Goal: Information Seeking & Learning: Learn about a topic

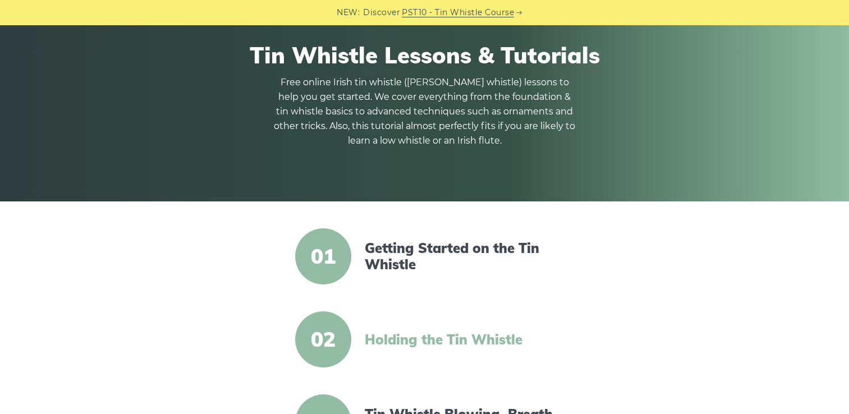
scroll to position [168, 0]
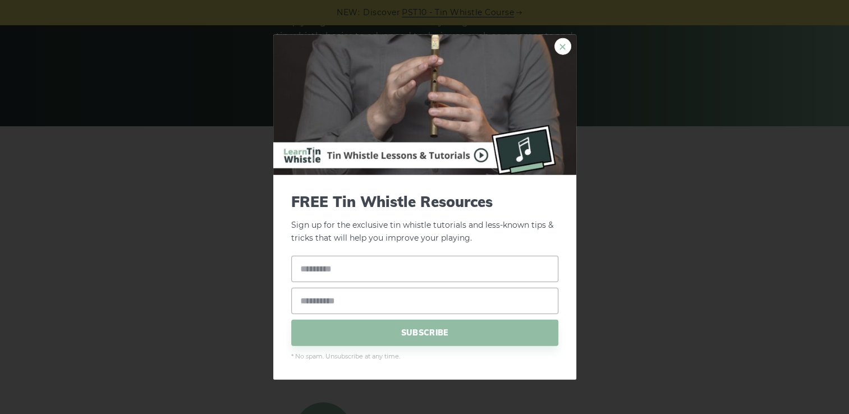
click at [561, 44] on link "×" at bounding box center [563, 46] width 17 height 17
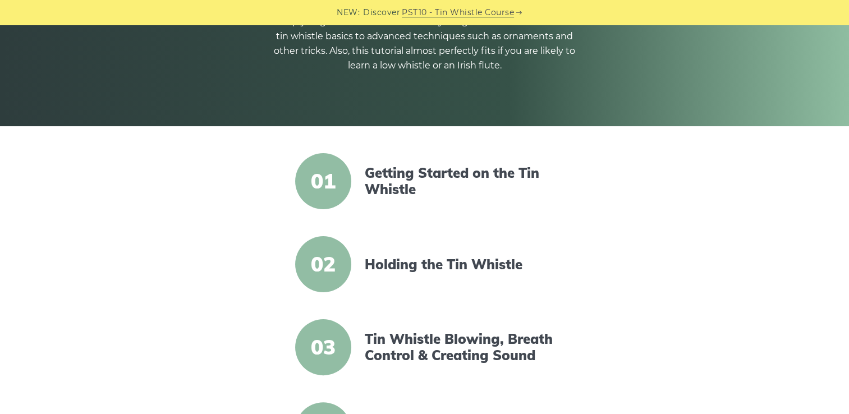
click at [219, 181] on article "01 Getting Started on the Tin Whistle" at bounding box center [425, 181] width 440 height 56
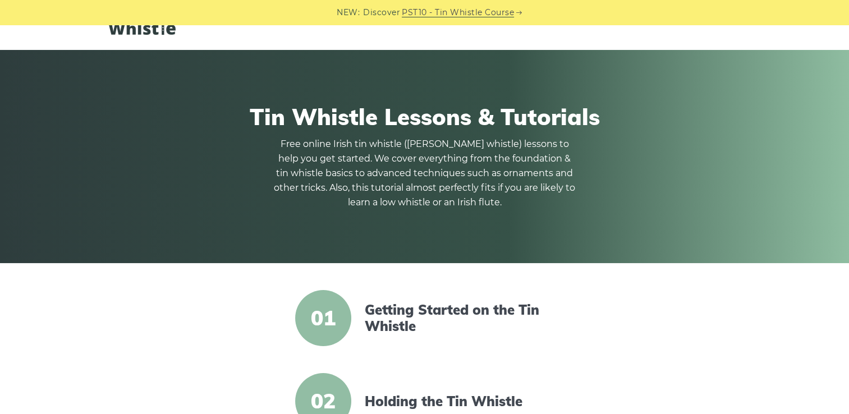
scroll to position [0, 0]
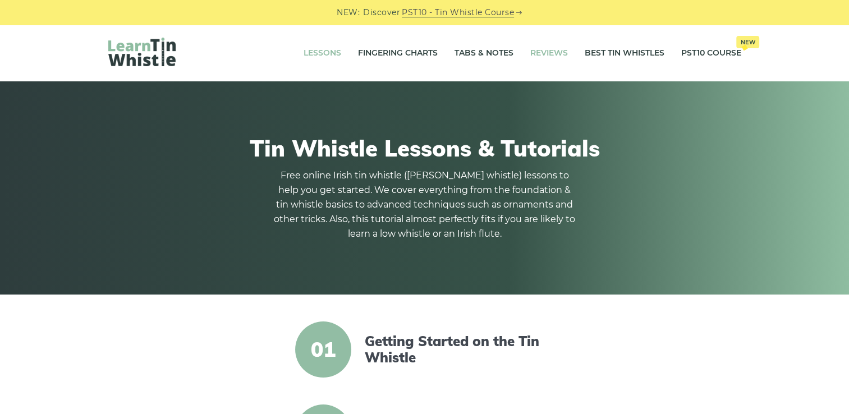
click at [542, 53] on link "Reviews" at bounding box center [549, 53] width 38 height 28
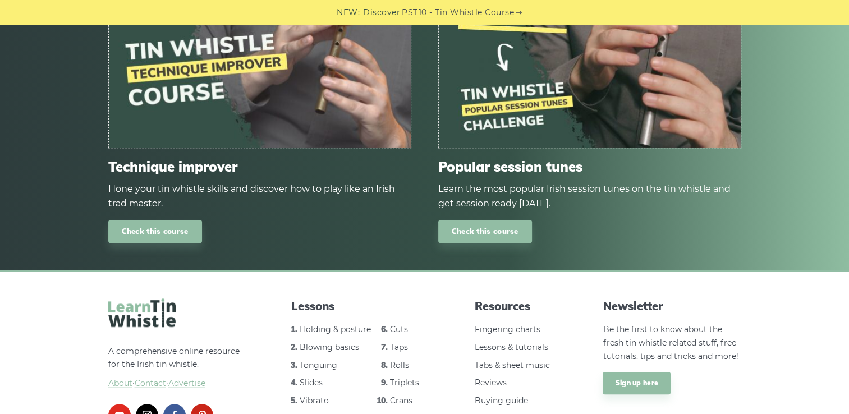
scroll to position [1010, 0]
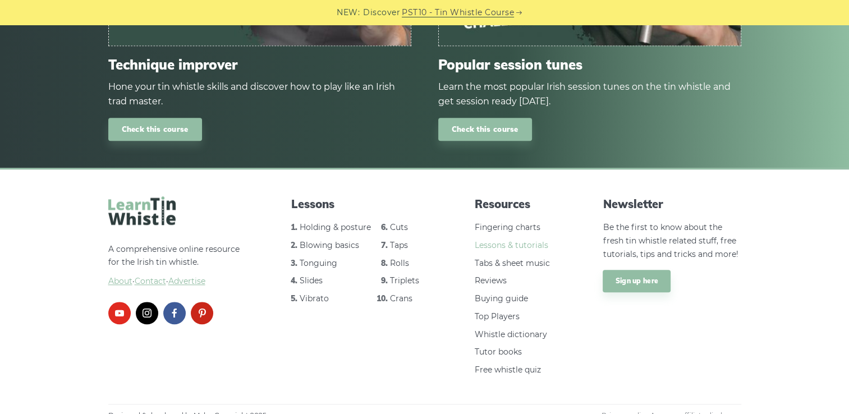
click at [524, 242] on link "Lessons & tutorials" at bounding box center [512, 245] width 74 height 10
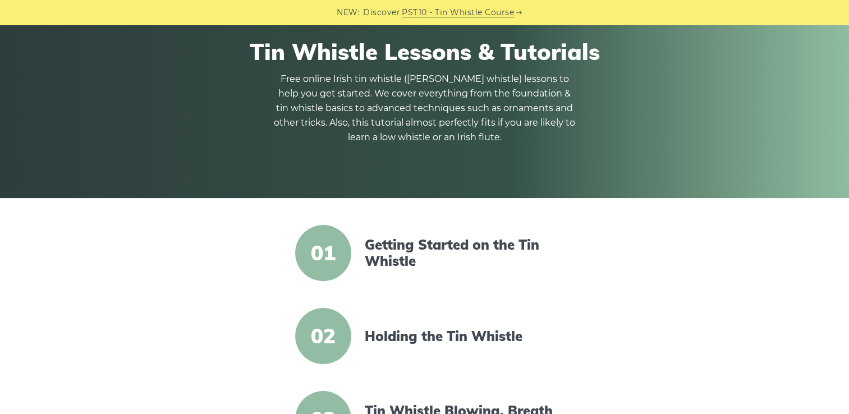
scroll to position [112, 0]
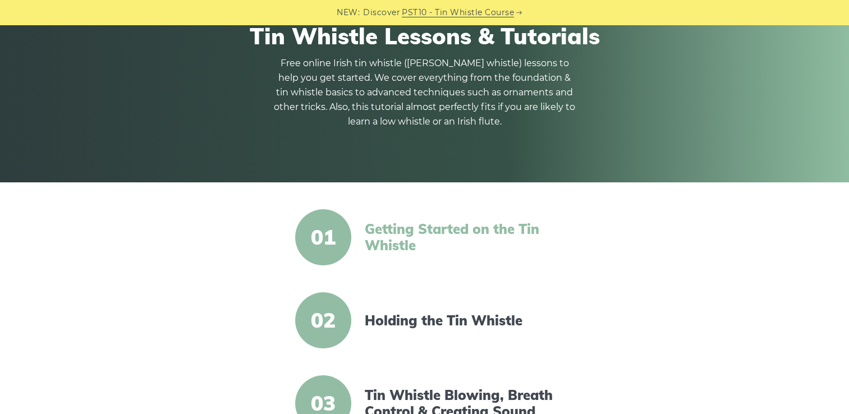
click at [433, 241] on link "Getting Started on the Tin Whistle" at bounding box center [461, 237] width 193 height 33
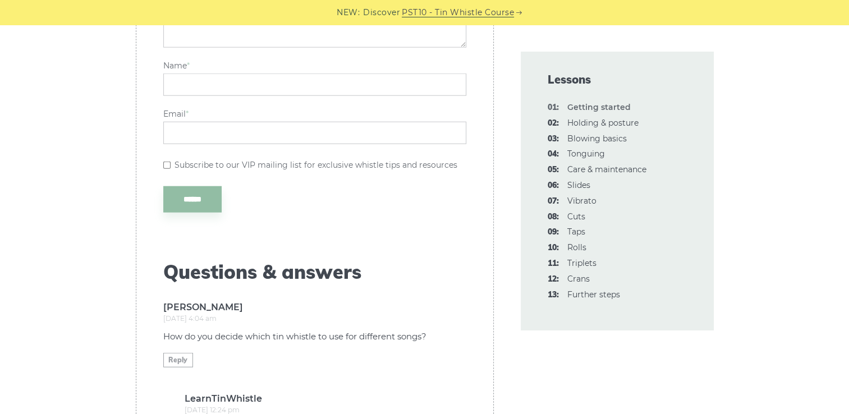
scroll to position [2806, 0]
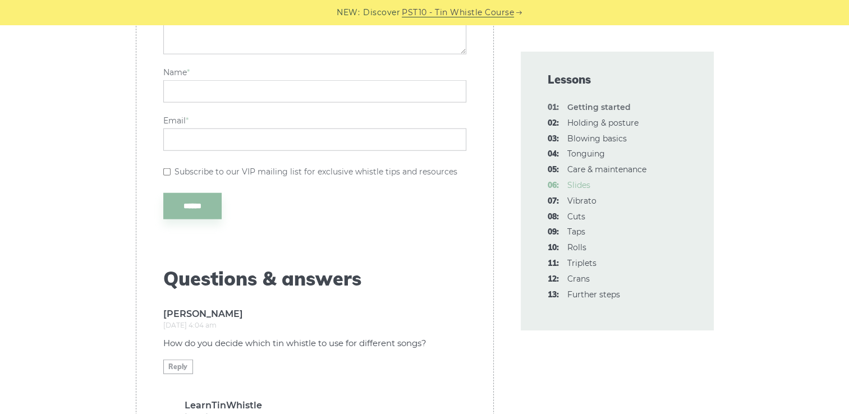
click at [581, 189] on link "06: Slides" at bounding box center [578, 185] width 23 height 10
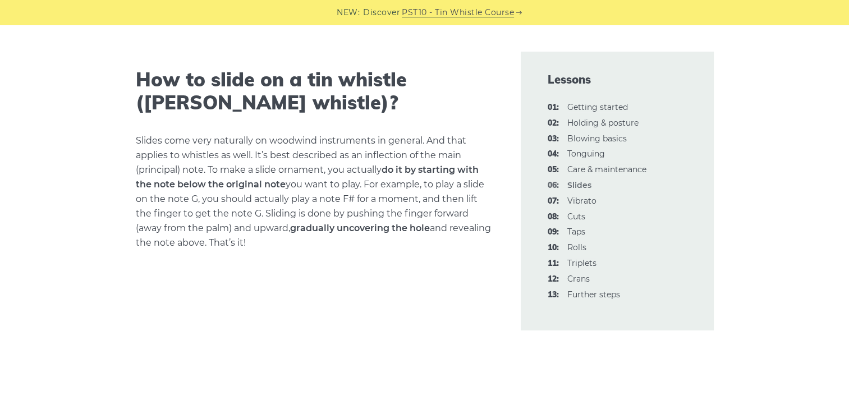
scroll to position [276, 0]
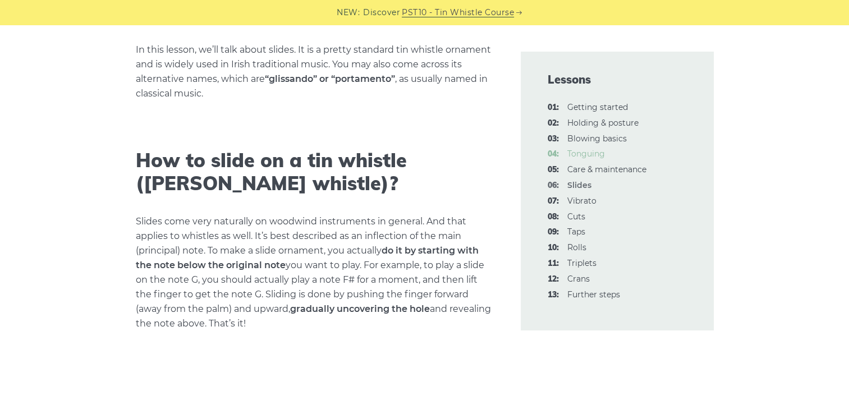
click at [578, 153] on link "04: Tonguing" at bounding box center [586, 154] width 38 height 10
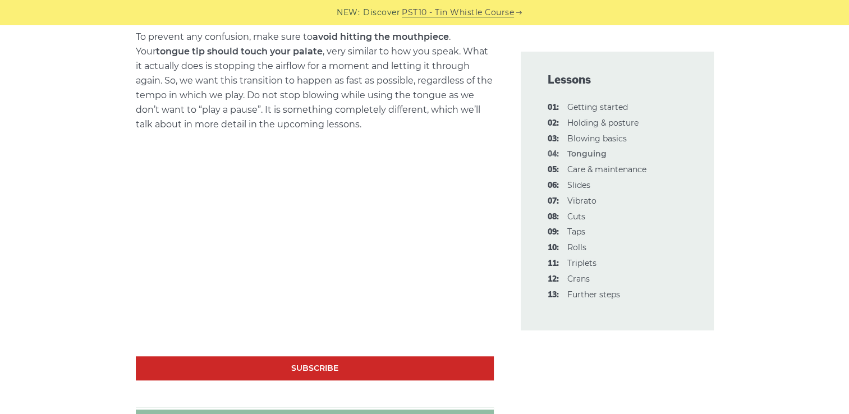
scroll to position [786, 0]
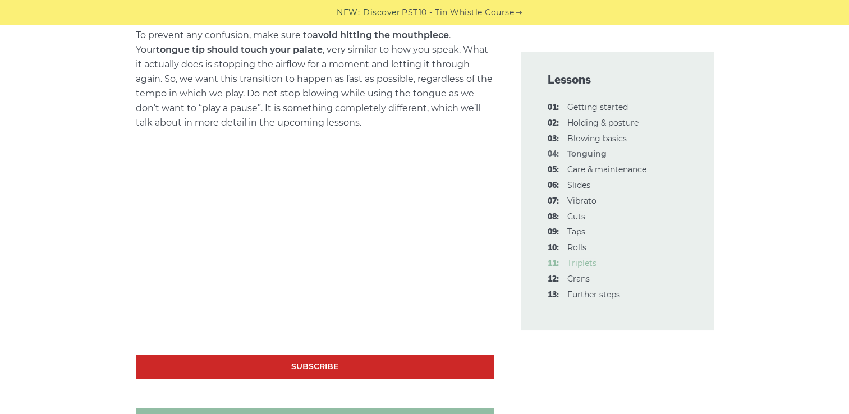
click at [588, 262] on link "11: Triplets" at bounding box center [581, 263] width 29 height 10
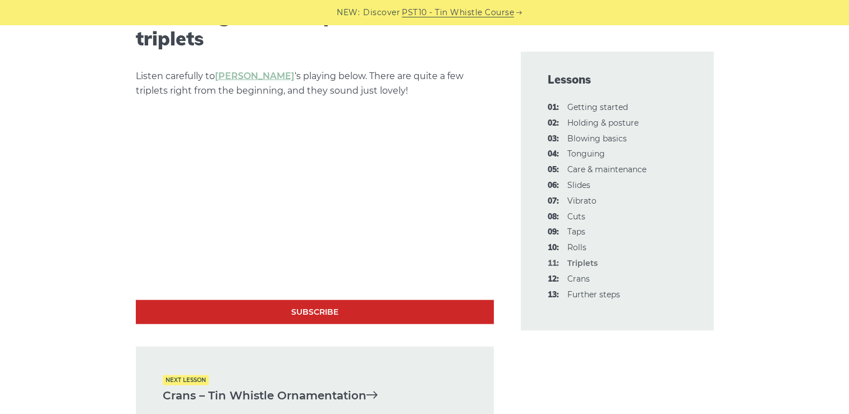
scroll to position [2357, 0]
